Goal: Find specific page/section: Find specific page/section

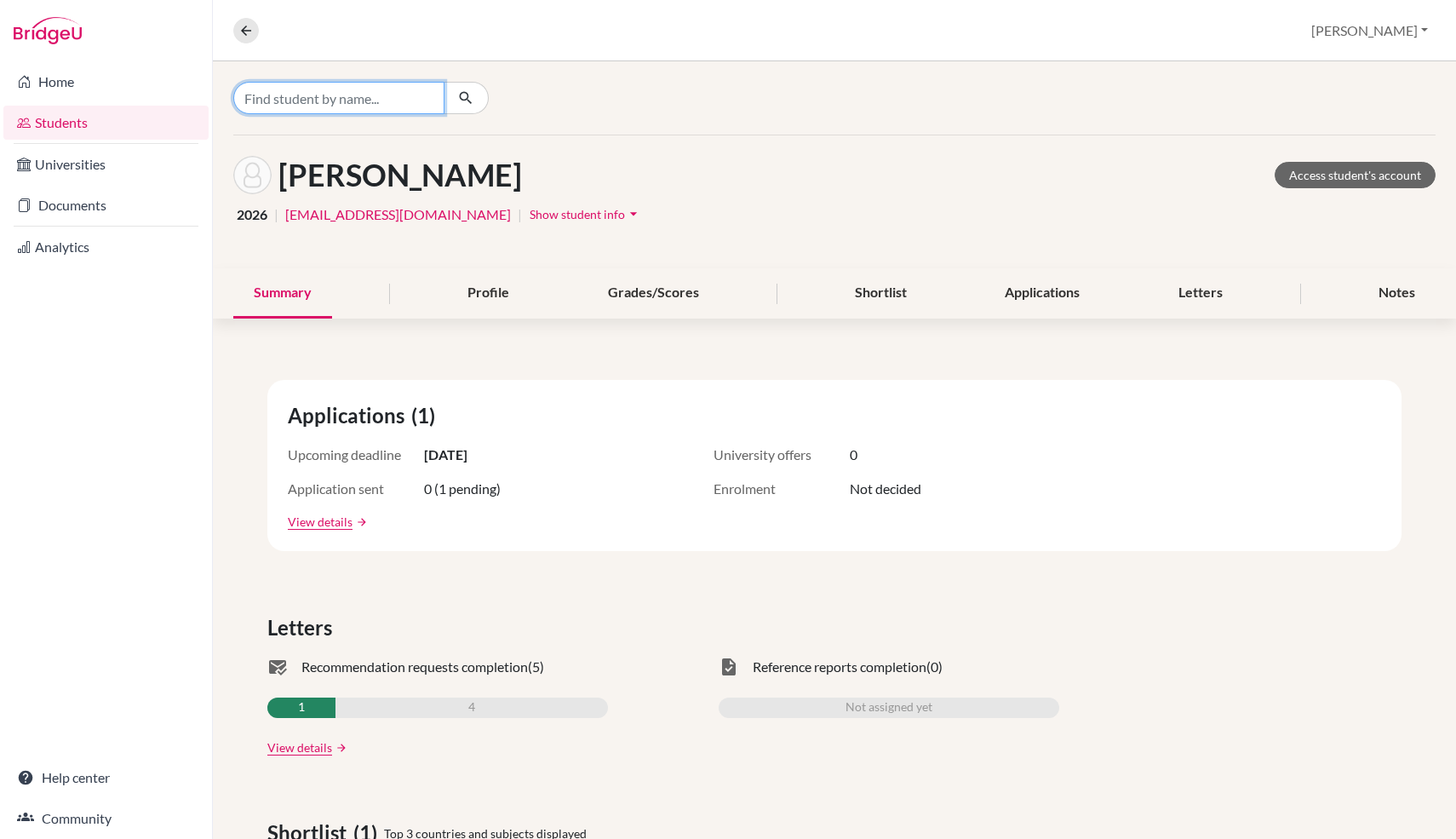
click at [346, 103] on input "Find student by name..." at bounding box center [339, 98] width 212 height 33
click at [343, 96] on input "dede" at bounding box center [339, 98] width 212 height 33
type input "patam"
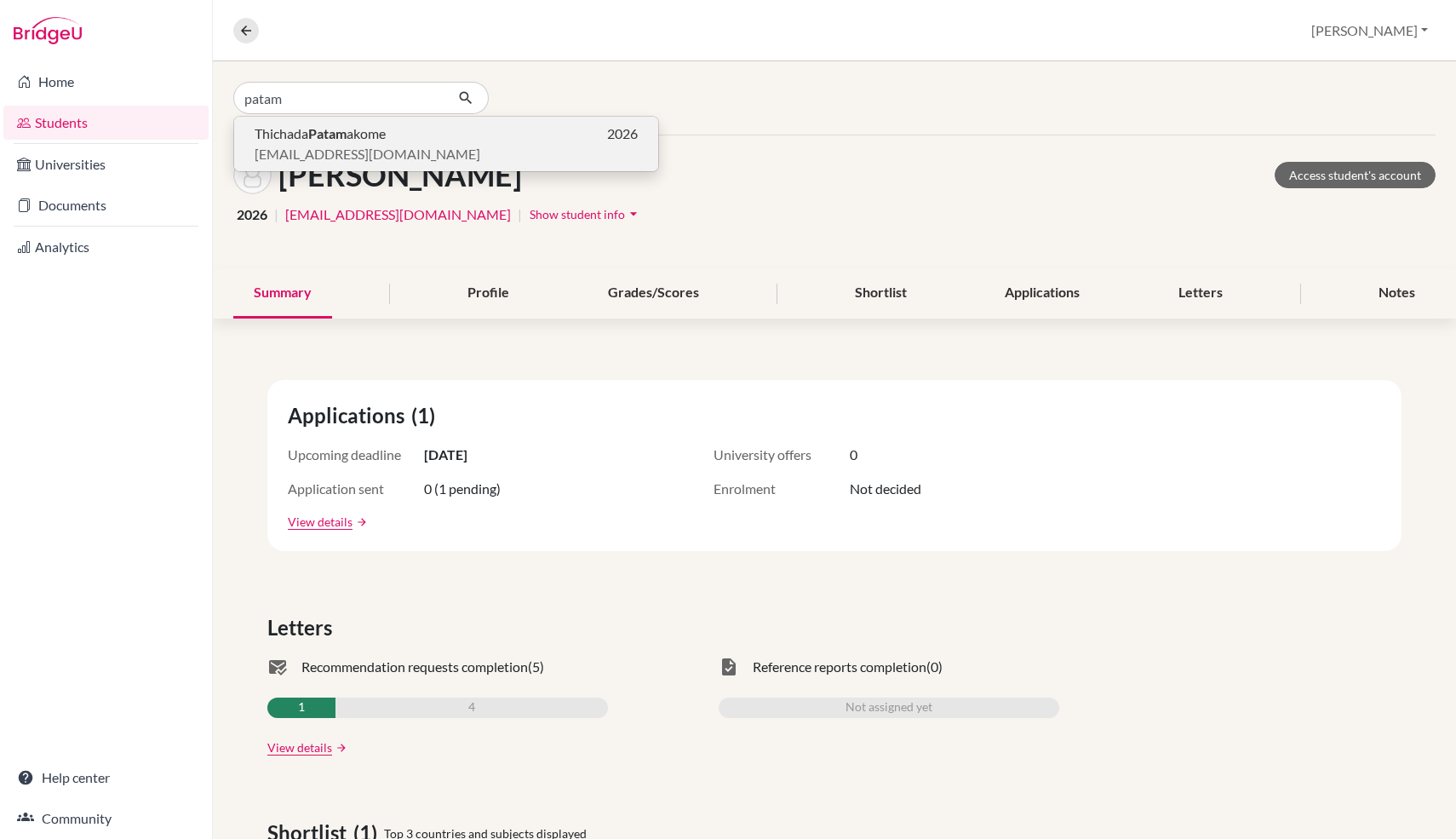
click at [333, 150] on span "[EMAIL_ADDRESS][DOMAIN_NAME]" at bounding box center [367, 154] width 226 height 21
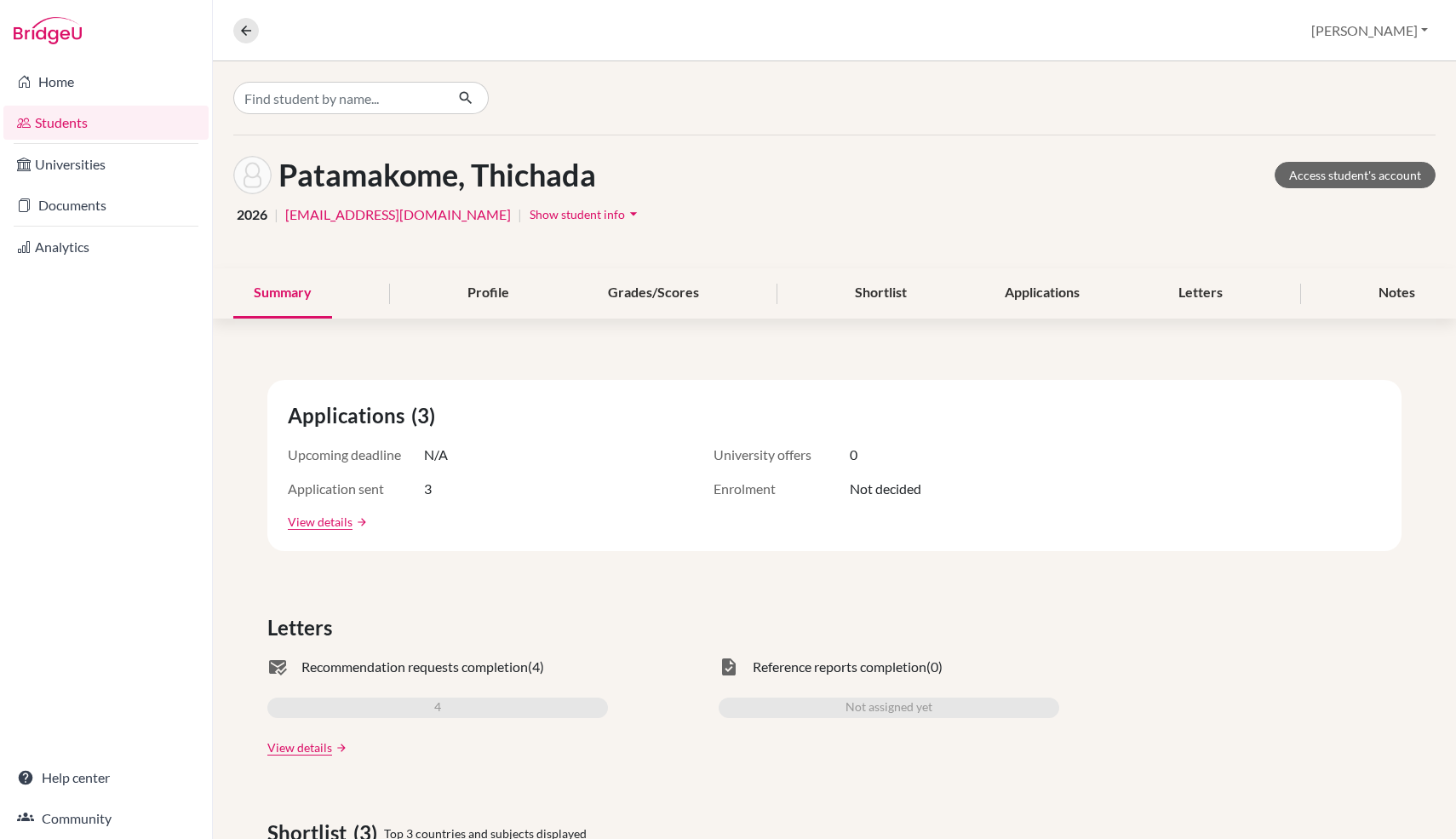
click at [1266, 297] on div "Summary Profile Grades/Scores Shortlist Applications Letters Notes" at bounding box center [835, 293] width 1203 height 50
click at [1202, 297] on div "Letters" at bounding box center [1201, 293] width 85 height 50
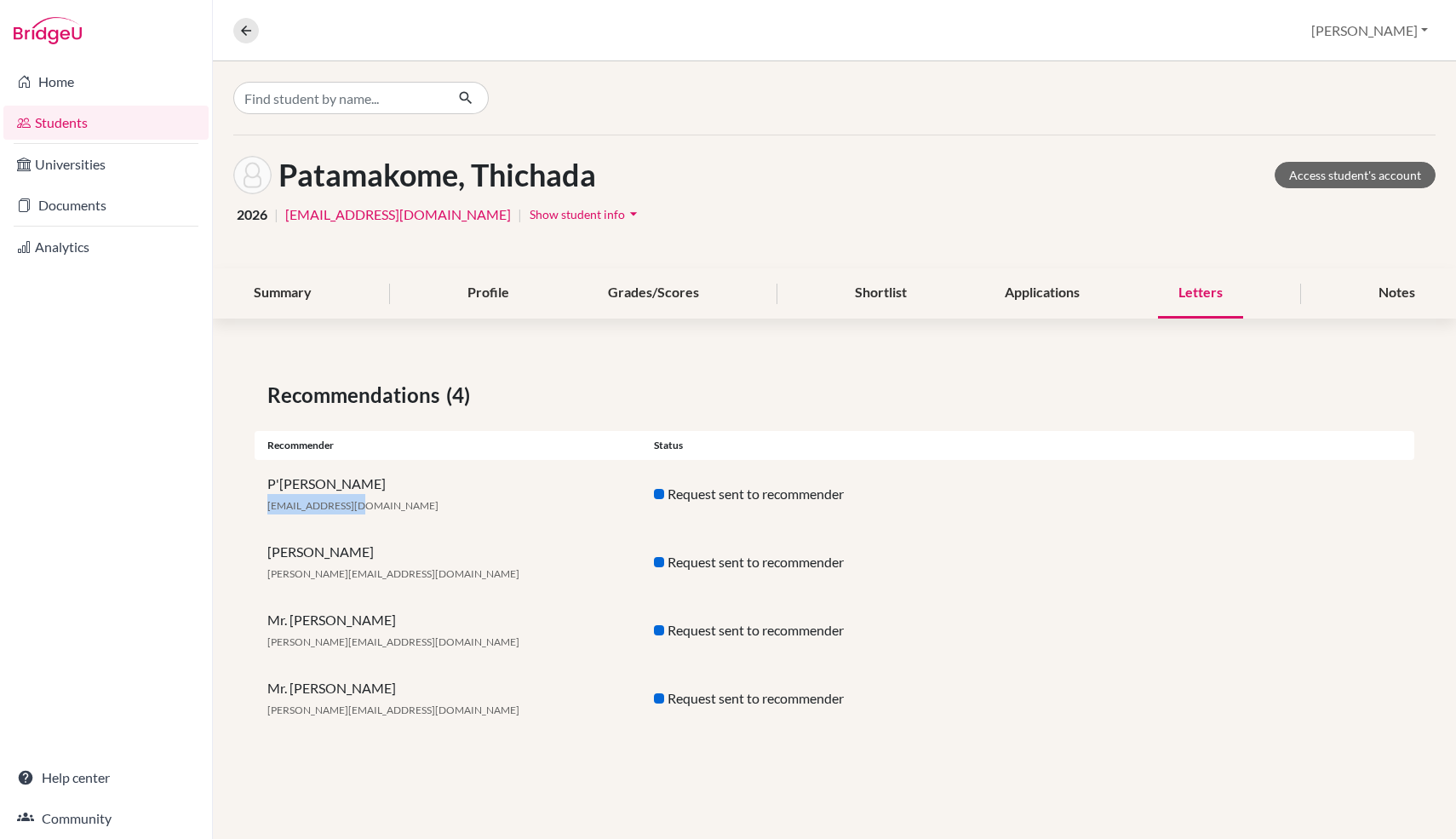
copy span "[EMAIL_ADDRESS][DOMAIN_NAME]"
drag, startPoint x: 358, startPoint y: 508, endPoint x: 245, endPoint y: 513, distance: 113.1
click at [245, 513] on div "Recommendations (4) Recommender Status P'Oliver [EMAIL_ADDRESS][DOMAIN_NAME] Re…" at bounding box center [834, 556] width 1243 height 434
click at [345, 671] on div "Mr. Sam [EMAIL_ADDRESS][DOMAIN_NAME] Request sent to recommender" at bounding box center [834, 699] width 1160 height 68
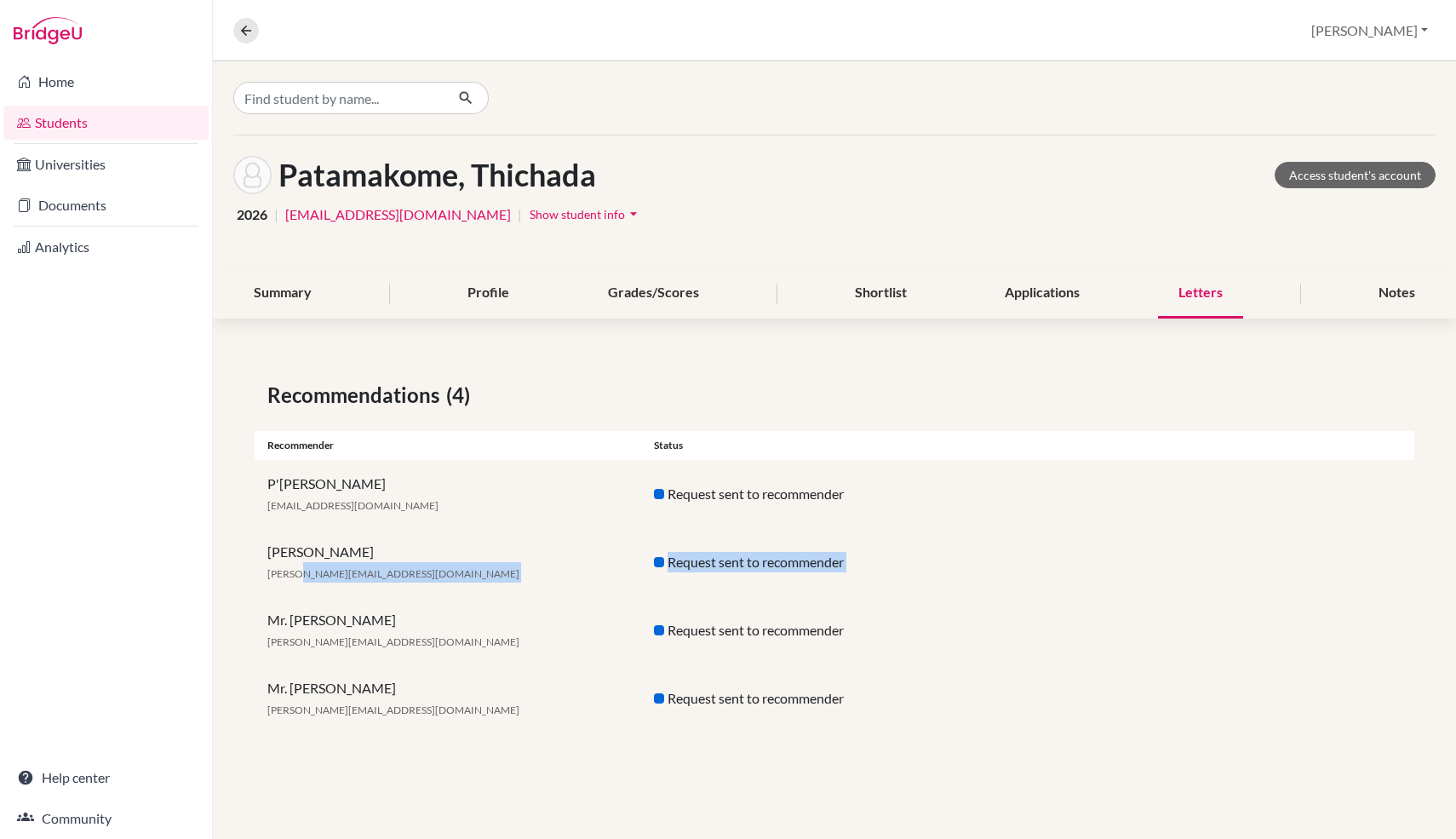
drag, startPoint x: 299, startPoint y: 566, endPoint x: 359, endPoint y: 597, distance: 67.5
click at [359, 597] on div "Recommendations (4) Recommender Status P'Oliver [EMAIL_ADDRESS][DOMAIN_NAME] Re…" at bounding box center [834, 556] width 1243 height 434
click at [289, 500] on span "[EMAIL_ADDRESS][DOMAIN_NAME]" at bounding box center [352, 506] width 171 height 13
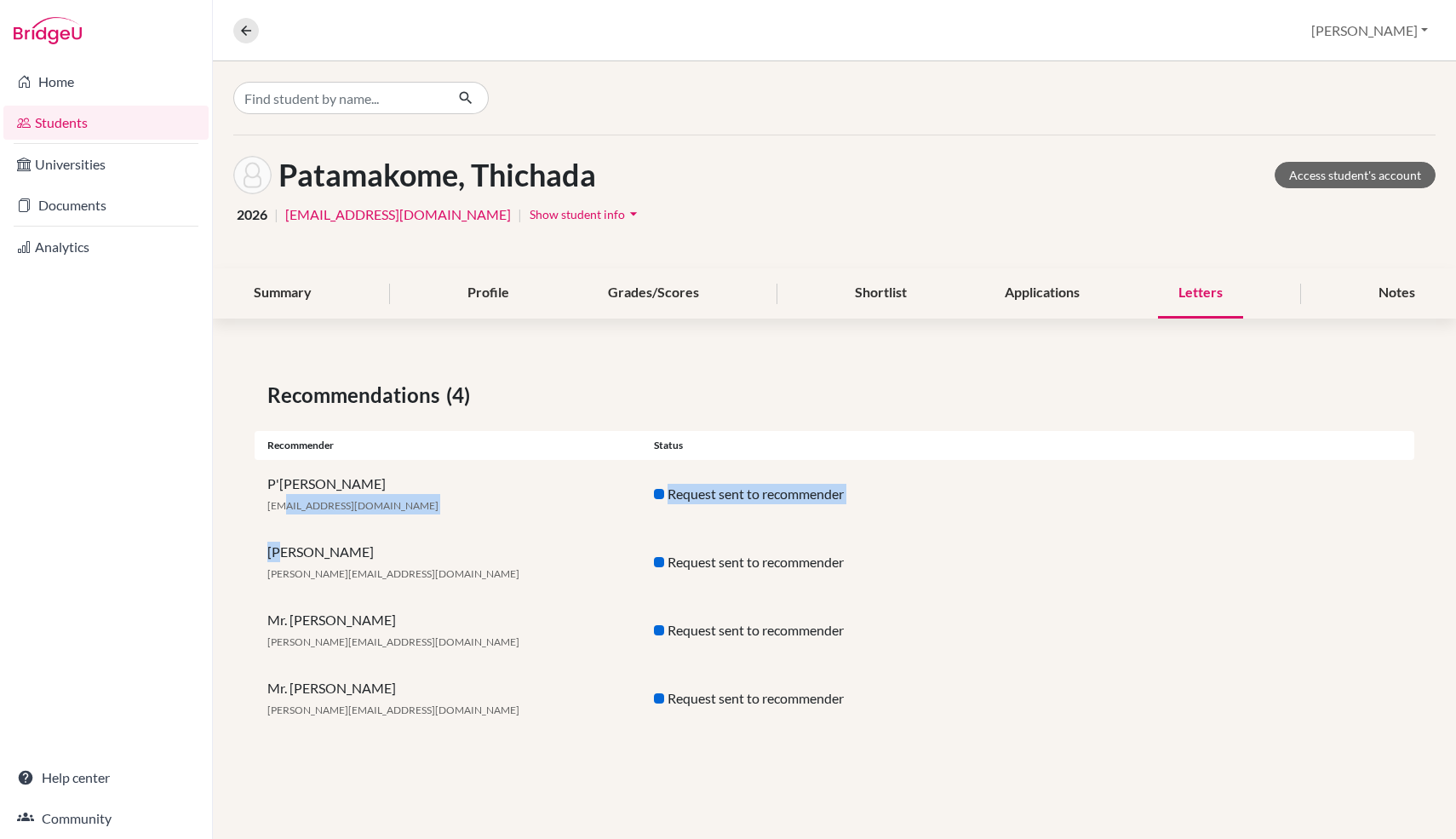
drag, startPoint x: 289, startPoint y: 500, endPoint x: 346, endPoint y: 536, distance: 67.4
click at [346, 536] on div "Recommendations (4) Recommender Status P'Oliver [EMAIL_ADDRESS][DOMAIN_NAME] Re…" at bounding box center [834, 556] width 1243 height 434
click at [523, 604] on div "Mr. Sam [EMAIL_ADDRESS][DOMAIN_NAME] Request sent to recommender" at bounding box center [834, 630] width 1160 height 68
click at [297, 618] on div "Mr. Sam [EMAIL_ADDRESS][DOMAIN_NAME]" at bounding box center [447, 629] width 387 height 41
